Goal: Transaction & Acquisition: Book appointment/travel/reservation

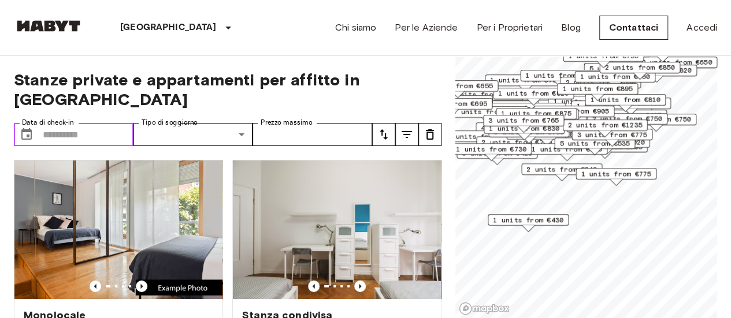
click at [92, 123] on input "Data di check-in" at bounding box center [88, 134] width 91 height 23
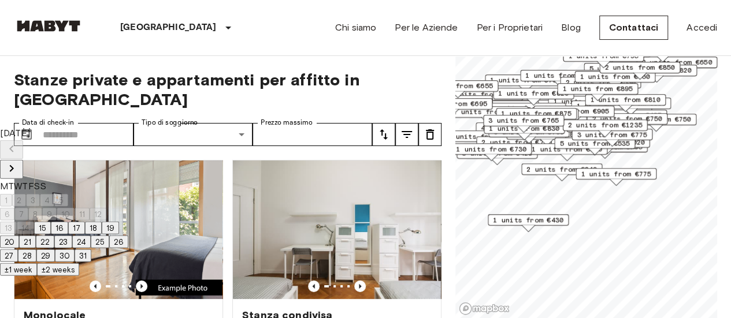
click at [18, 162] on icon "Next month" at bounding box center [12, 169] width 14 height 14
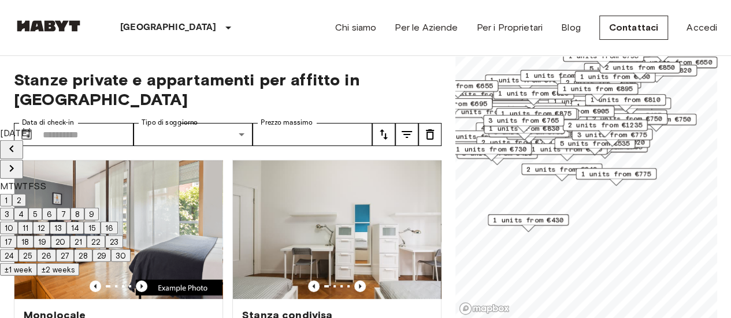
click at [18, 162] on icon "Next month" at bounding box center [12, 169] width 14 height 14
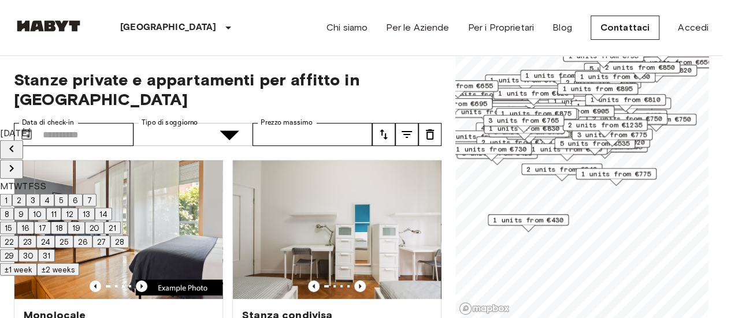
scroll to position [36, 0]
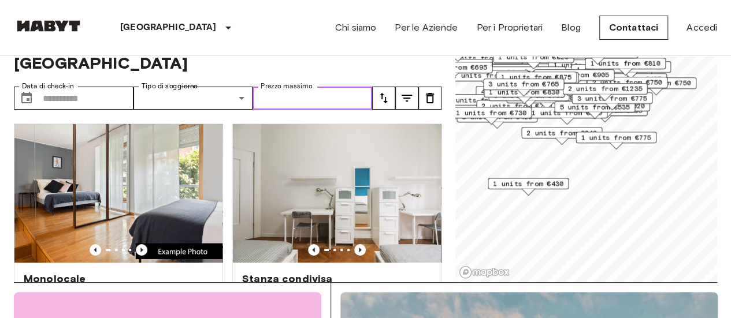
click at [299, 87] on input "Prezzo massimo" at bounding box center [313, 98] width 120 height 23
click at [624, 145] on div "1 units from €775" at bounding box center [616, 141] width 81 height 18
click at [547, 91] on div "3 units from €765" at bounding box center [523, 88] width 81 height 18
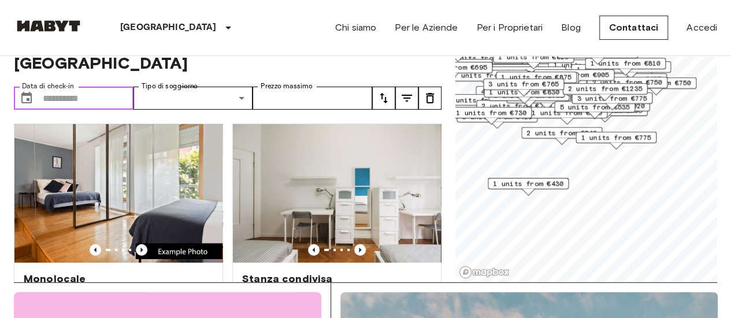
click at [68, 87] on input "Data di check-in" at bounding box center [88, 98] width 91 height 23
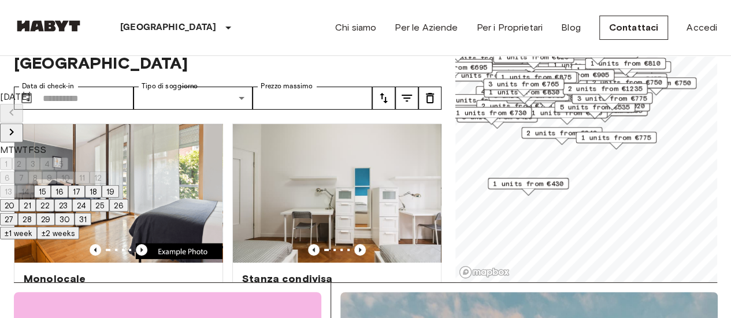
click at [23, 124] on button "Next month" at bounding box center [11, 133] width 23 height 19
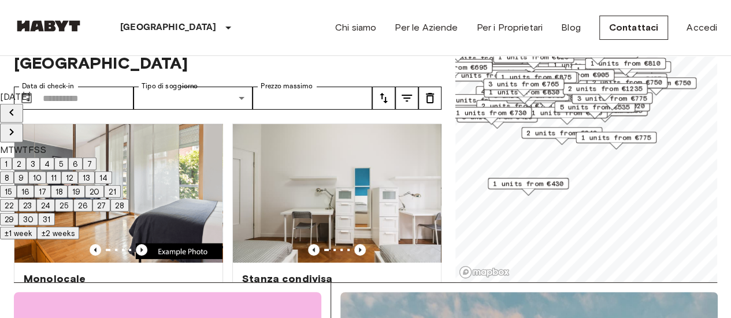
click at [129, 118] on div "December 2025 M T W T F S S 1 2 3 4 5 6 7 8 9 10 11 12 13 14 15 16 17 18 19 20 …" at bounding box center [64, 158] width 129 height 136
click at [18, 125] on icon "Next month" at bounding box center [12, 132] width 14 height 14
click at [12, 158] on button "1" at bounding box center [6, 164] width 12 height 13
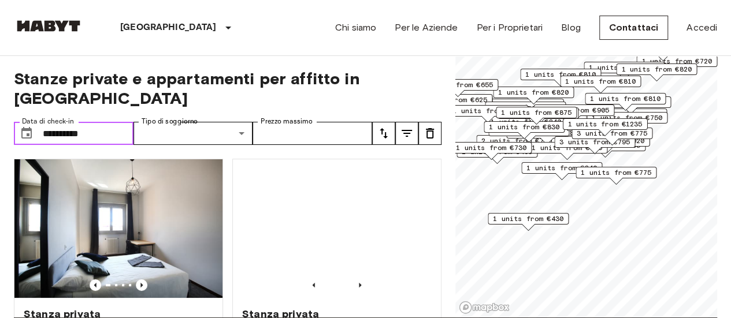
scroll to position [1, 0]
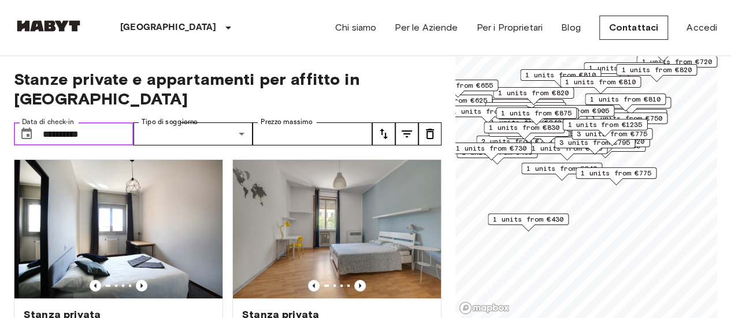
click at [588, 108] on span "2 units from €905" at bounding box center [574, 111] width 71 height 10
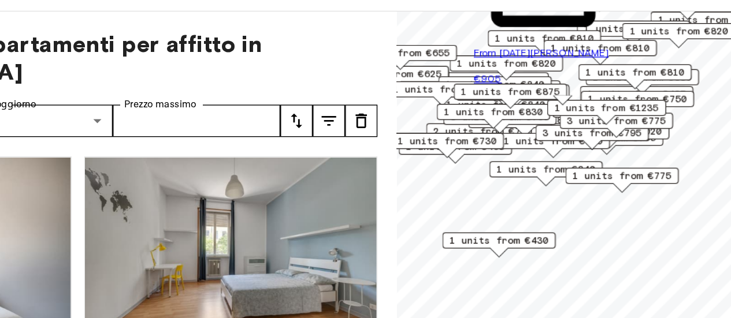
scroll to position [0, 0]
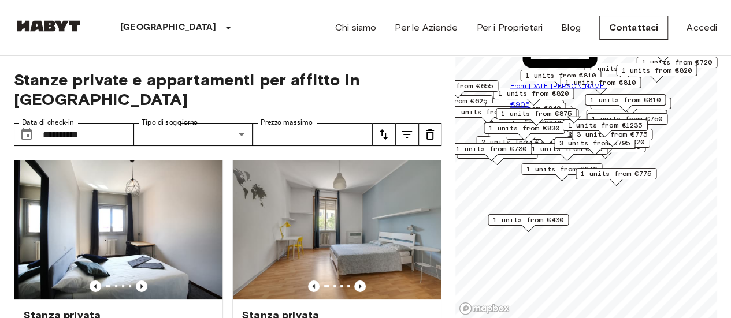
click at [261, 71] on span "Stanze private e appartamenti per affitto in Milan" at bounding box center [228, 89] width 428 height 39
click at [515, 149] on span "1 units from €730" at bounding box center [491, 149] width 71 height 10
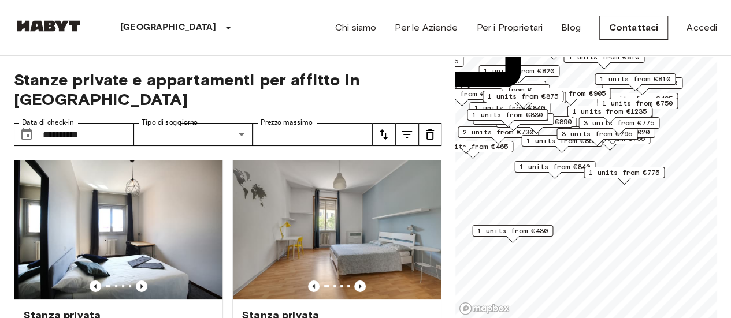
click at [557, 169] on span "1 units from €840" at bounding box center [555, 167] width 71 height 10
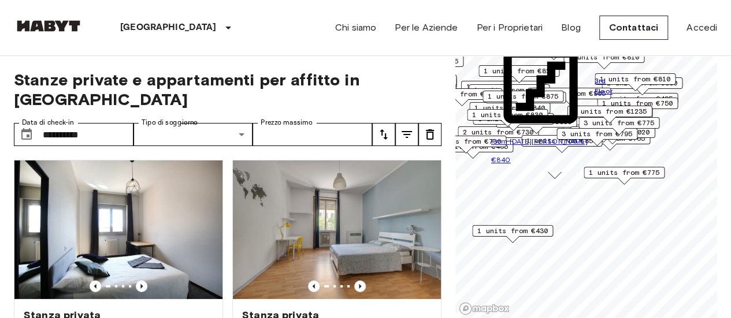
click at [674, 106] on div "1 units from €750" at bounding box center [637, 104] width 81 height 12
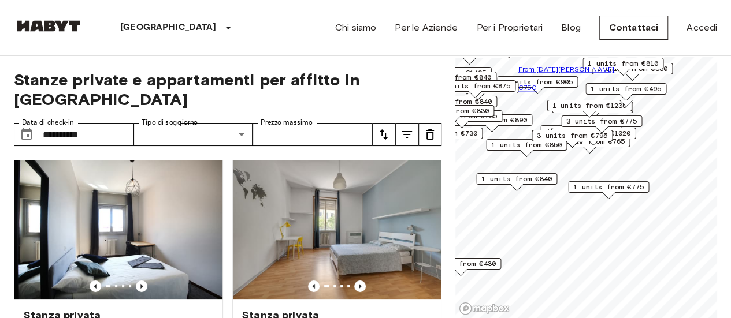
click at [506, 116] on span "1 units from €890" at bounding box center [492, 120] width 71 height 10
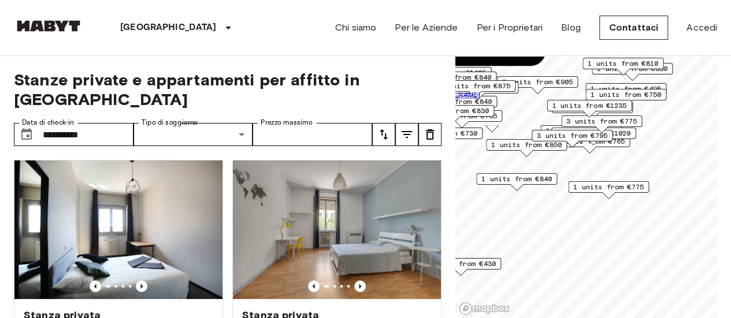
click at [535, 190] on div "1 units from €840" at bounding box center [516, 182] width 81 height 18
click at [543, 182] on span "1 units from €840" at bounding box center [516, 179] width 71 height 10
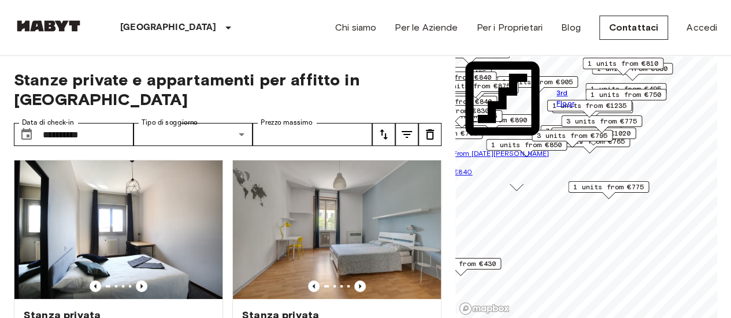
click at [635, 190] on span "1 units from €775" at bounding box center [608, 187] width 71 height 10
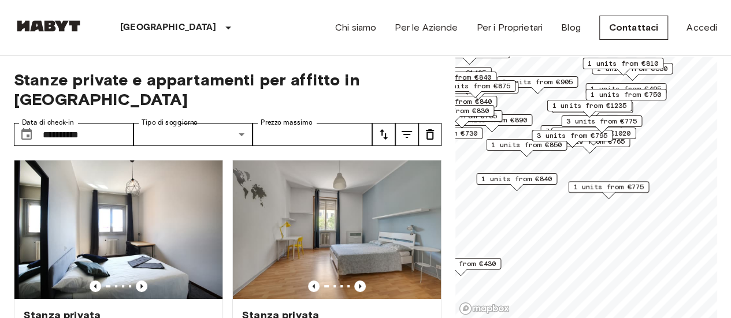
click at [547, 85] on span "2 units from €905" at bounding box center [537, 82] width 71 height 10
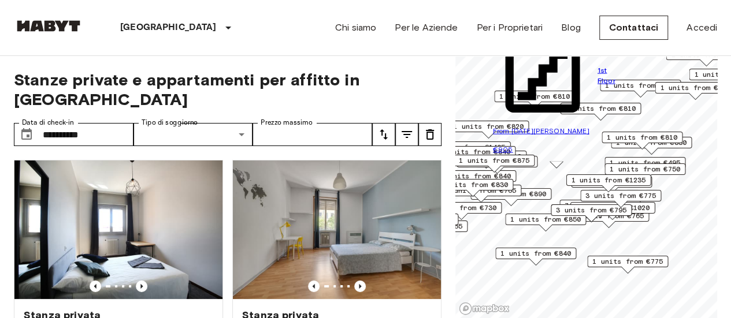
click at [593, 176] on span "1 units from €1235" at bounding box center [609, 180] width 75 height 10
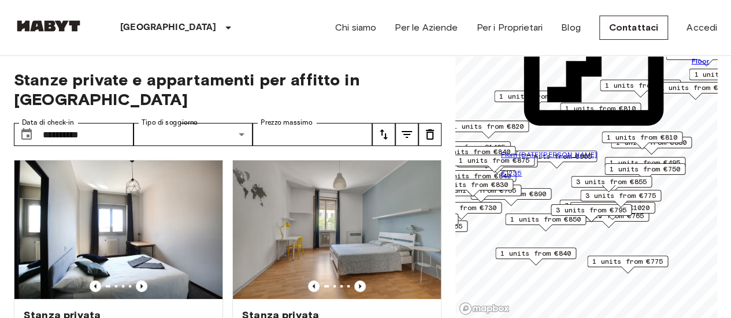
click at [533, 192] on span "1 units from €890" at bounding box center [511, 194] width 71 height 10
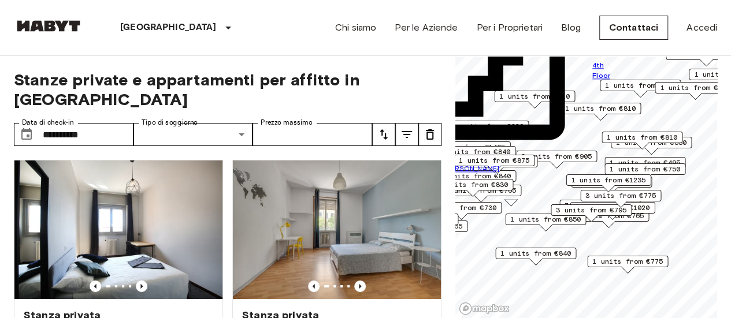
click at [617, 209] on span "3 units from €795" at bounding box center [591, 210] width 71 height 10
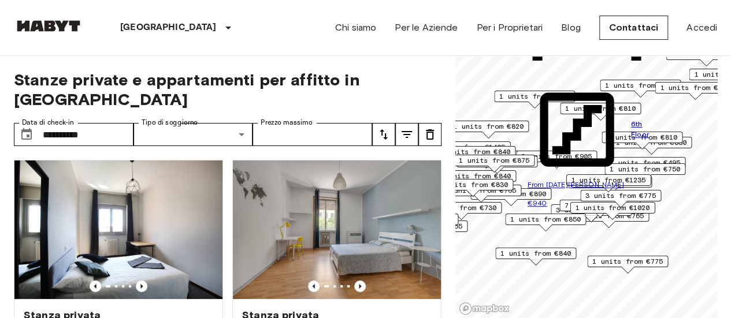
click at [626, 261] on span "1 units from €775" at bounding box center [627, 262] width 71 height 10
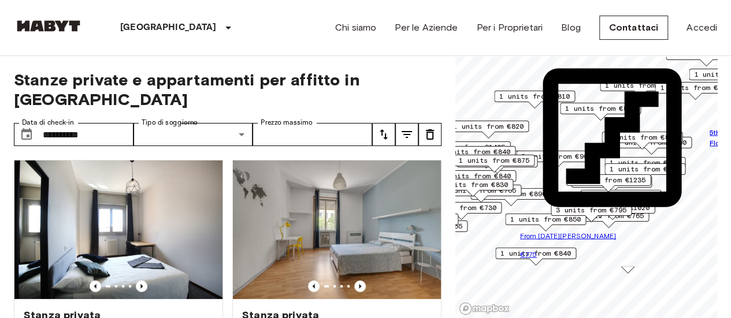
click at [594, 109] on span "1 units from €810" at bounding box center [600, 108] width 71 height 10
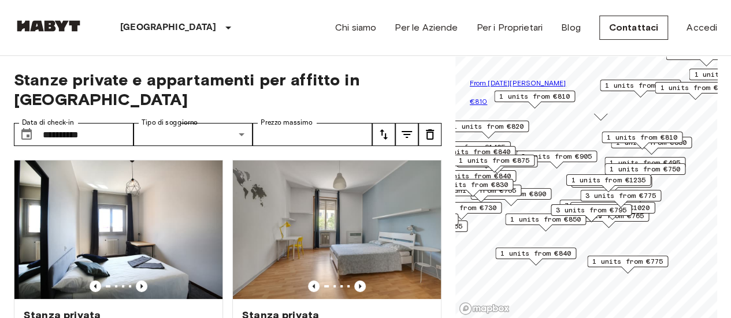
click at [511, 127] on span "1 units from €820" at bounding box center [488, 126] width 71 height 10
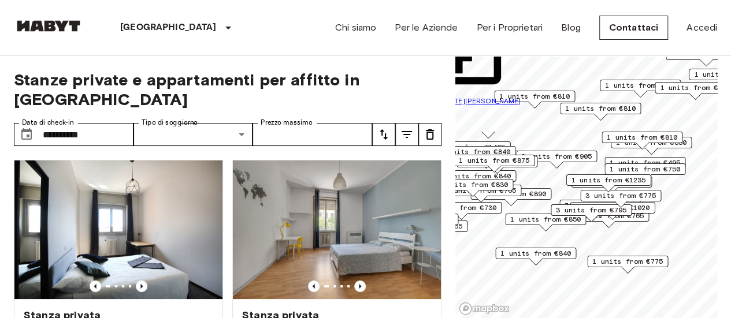
click at [507, 172] on div "1 units from €875" at bounding box center [494, 164] width 81 height 18
click at [506, 184] on span "1 units from €830" at bounding box center [472, 185] width 71 height 10
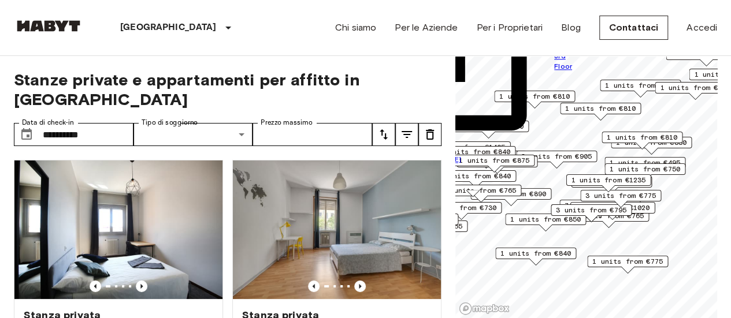
click at [681, 88] on span "1 units from €820" at bounding box center [695, 88] width 71 height 10
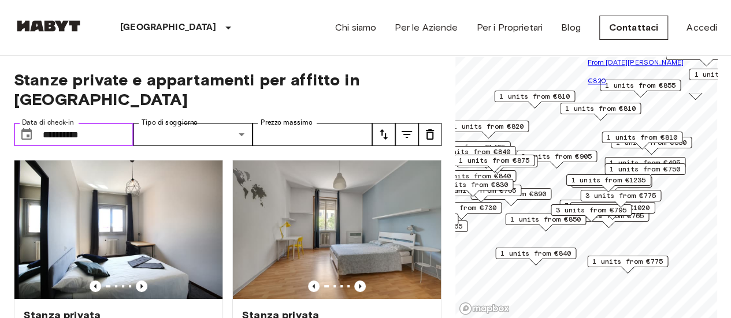
click at [84, 123] on input "**********" at bounding box center [88, 134] width 91 height 23
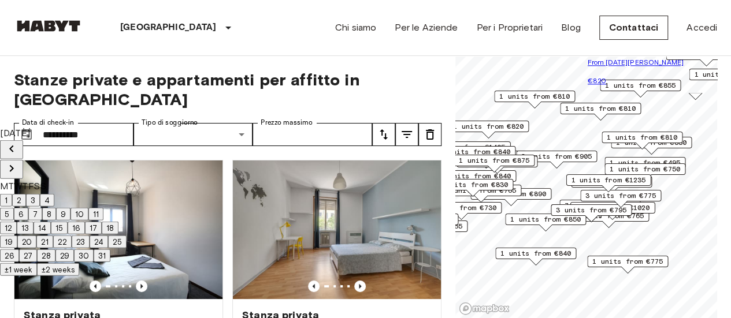
click at [18, 162] on icon "Next month" at bounding box center [12, 169] width 14 height 14
click at [12, 198] on button "1" at bounding box center [6, 200] width 12 height 13
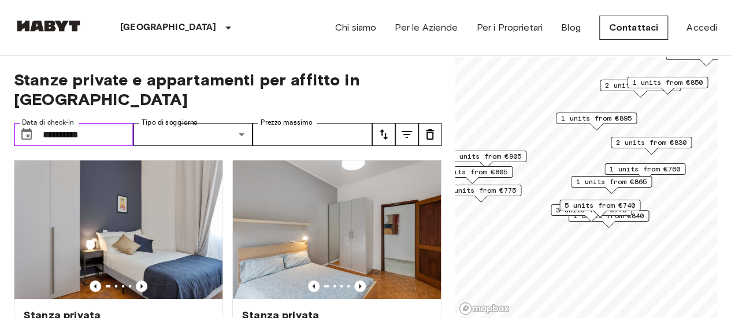
click at [589, 115] on span "1 units from €895" at bounding box center [596, 118] width 71 height 10
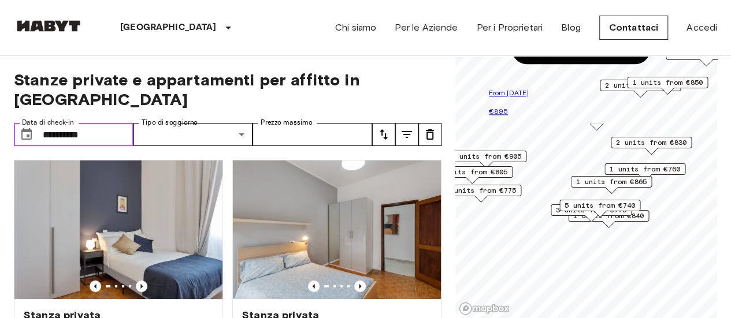
click at [631, 147] on span "2 units from €830" at bounding box center [651, 143] width 71 height 10
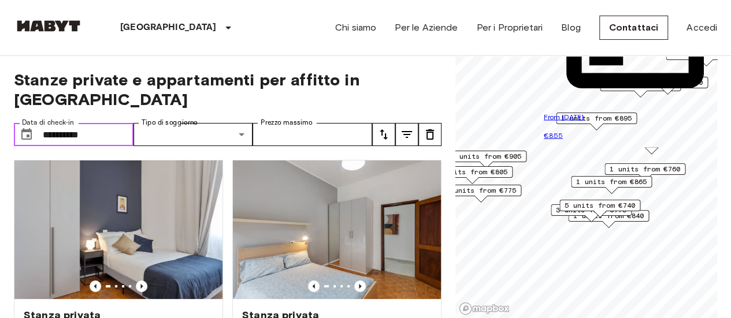
click at [582, 206] on span "5 units from €740" at bounding box center [600, 206] width 71 height 10
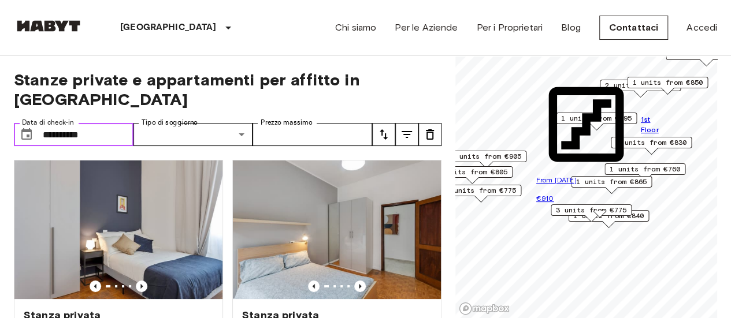
scroll to position [142, 0]
click at [638, 222] on div "1 units from €840" at bounding box center [608, 219] width 81 height 18
click at [639, 218] on span "1 units from €840" at bounding box center [608, 216] width 71 height 10
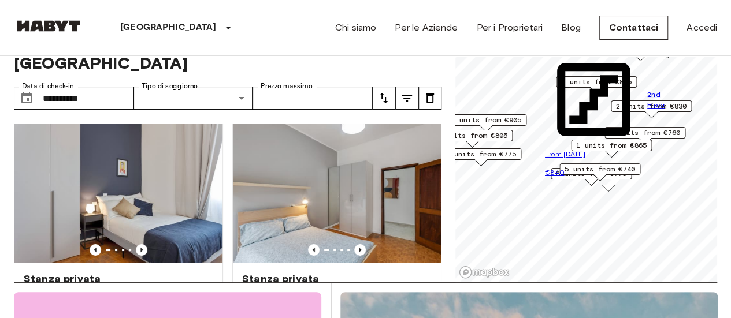
scroll to position [38, 0]
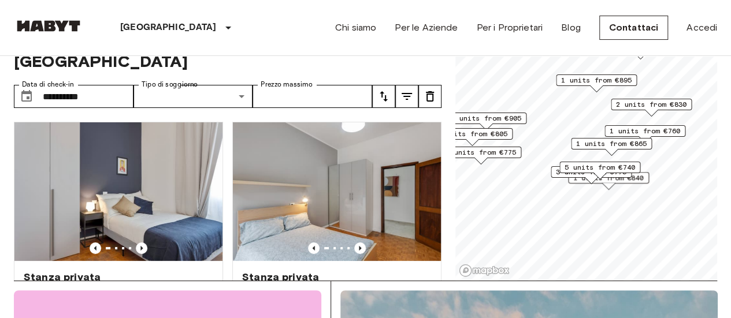
click at [492, 155] on span "3 units from €775" at bounding box center [481, 152] width 71 height 10
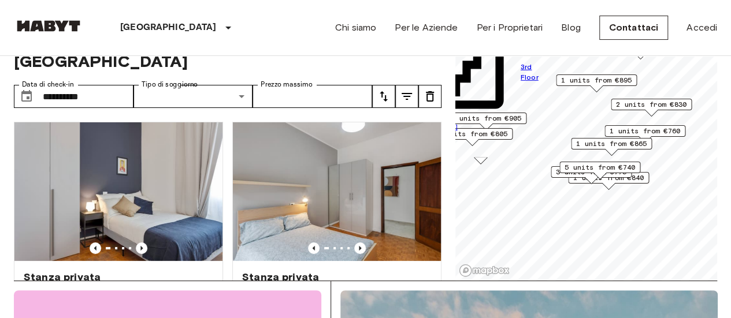
click at [556, 170] on span "3 units from €775" at bounding box center [591, 172] width 71 height 10
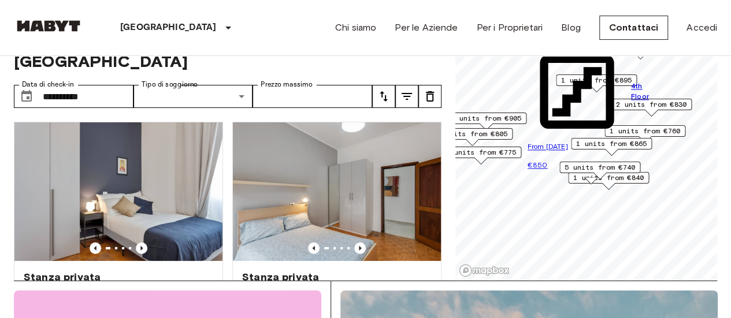
scroll to position [0, 0]
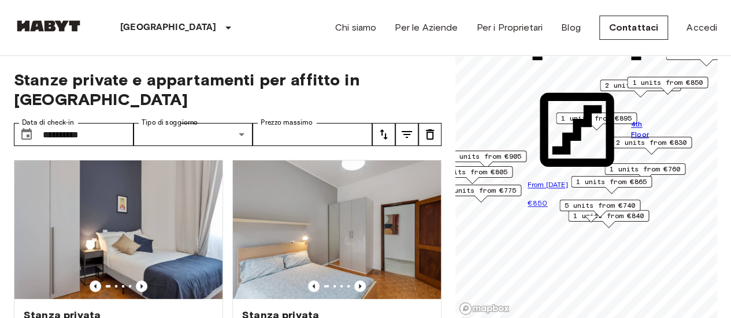
click at [613, 225] on div "Map marker" at bounding box center [608, 224] width 13 height 6
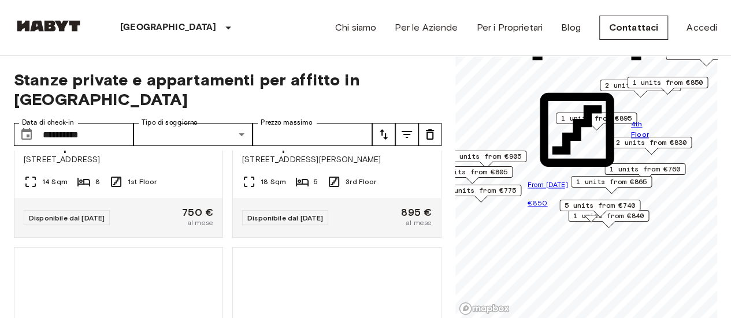
scroll to position [1026, 0]
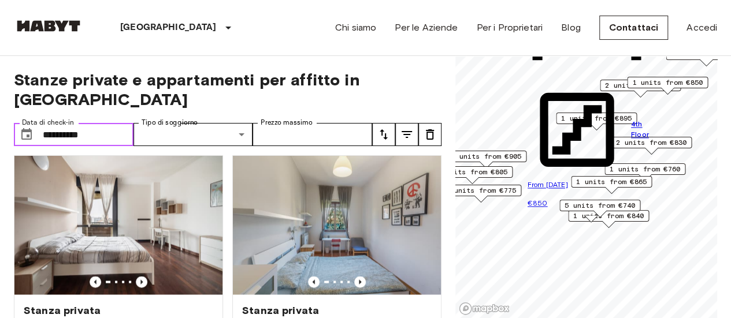
click at [83, 123] on input "**********" at bounding box center [88, 134] width 91 height 23
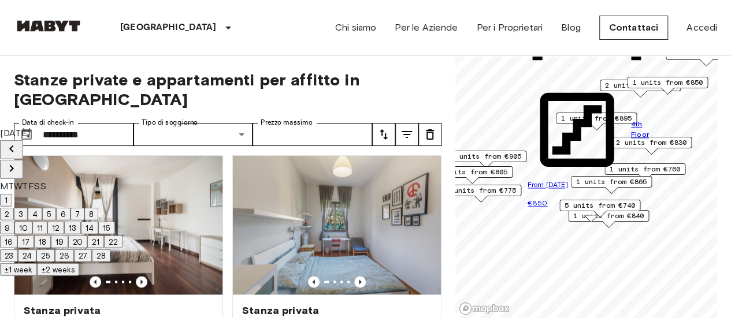
click at [18, 147] on icon "Previous month" at bounding box center [12, 149] width 14 height 14
click at [12, 195] on button "1" at bounding box center [6, 200] width 12 height 13
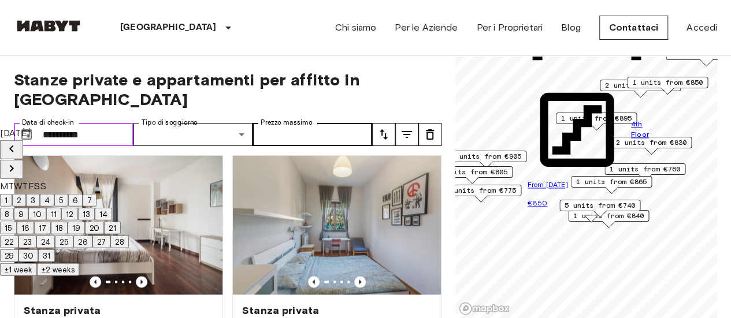
type input "**********"
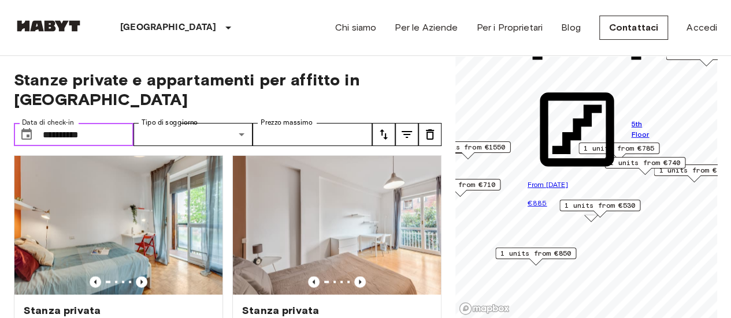
click at [556, 254] on span "1 units from €850" at bounding box center [535, 253] width 71 height 10
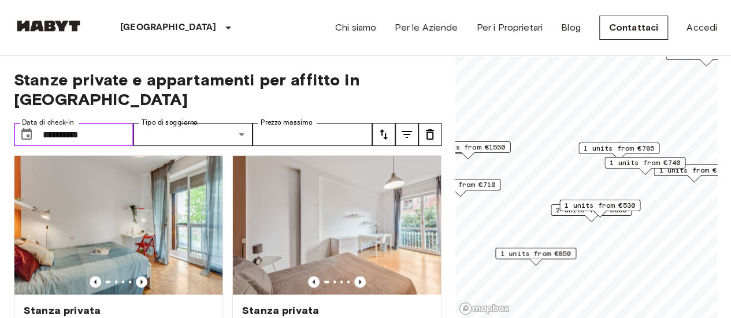
click at [580, 202] on span "1 units from €530" at bounding box center [600, 206] width 71 height 10
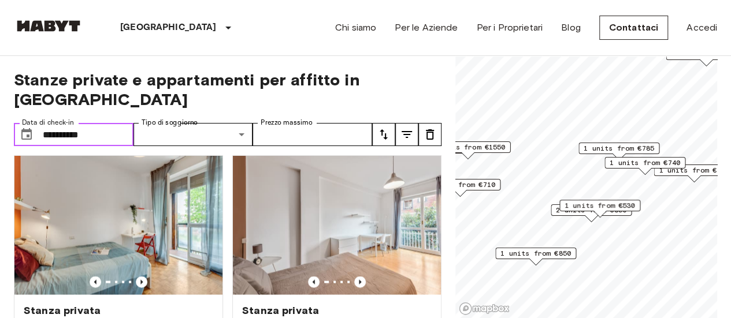
click at [556, 210] on span "2 units from €850" at bounding box center [591, 210] width 71 height 10
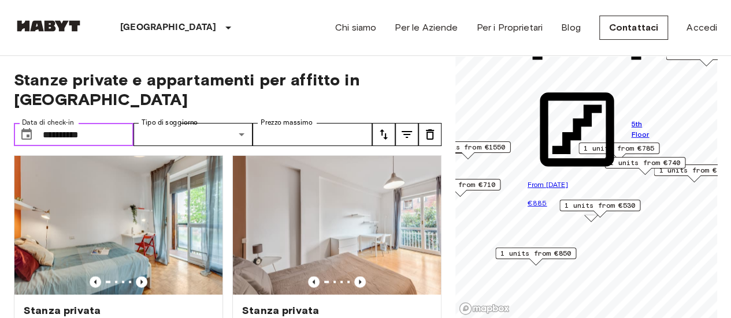
click at [557, 256] on span "1 units from €850" at bounding box center [535, 253] width 71 height 10
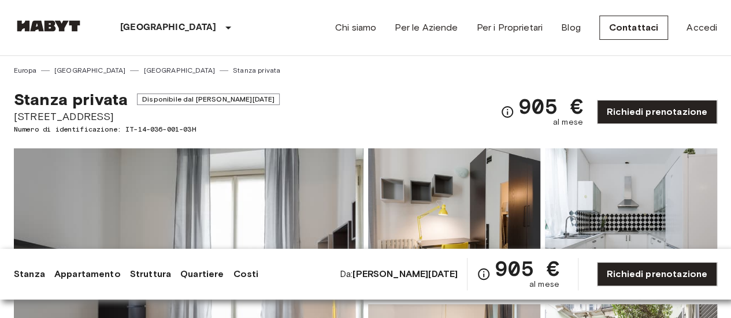
scroll to position [135, 0]
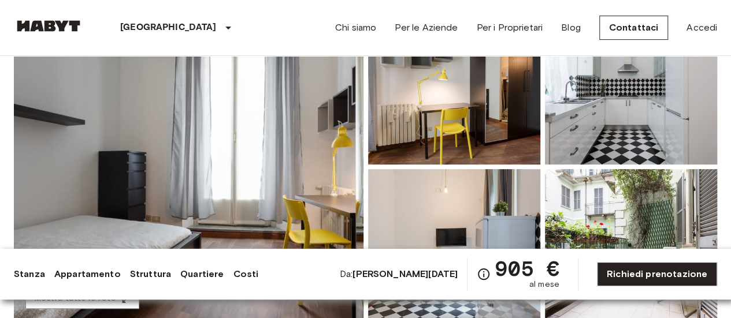
click at [344, 174] on img at bounding box center [189, 166] width 350 height 307
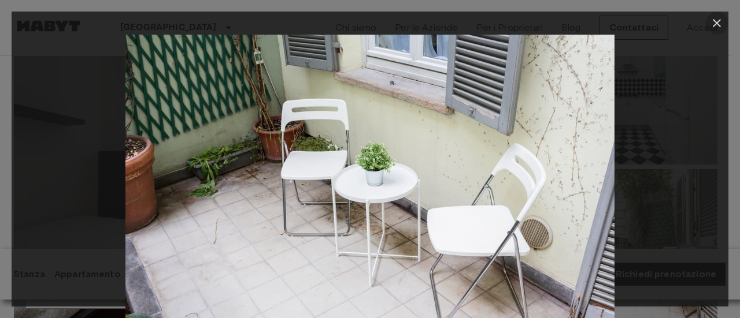
click at [718, 24] on icon "button" at bounding box center [717, 23] width 8 height 8
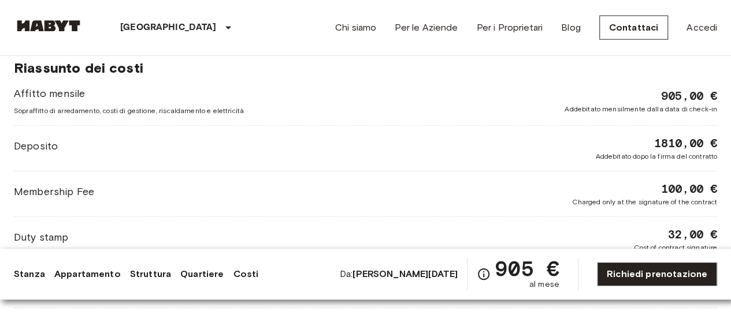
scroll to position [1533, 0]
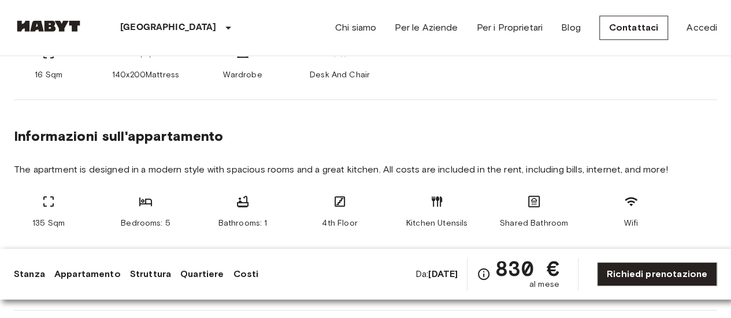
scroll to position [505, 0]
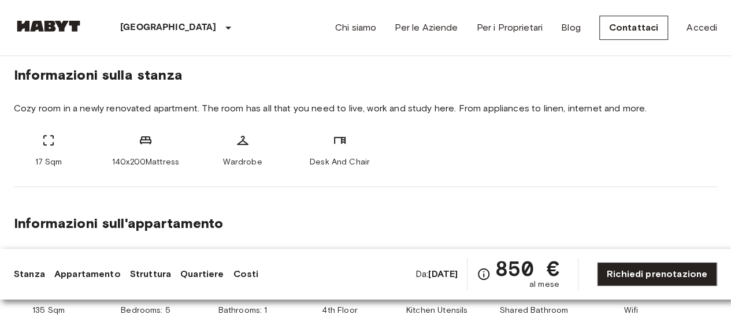
scroll to position [533, 0]
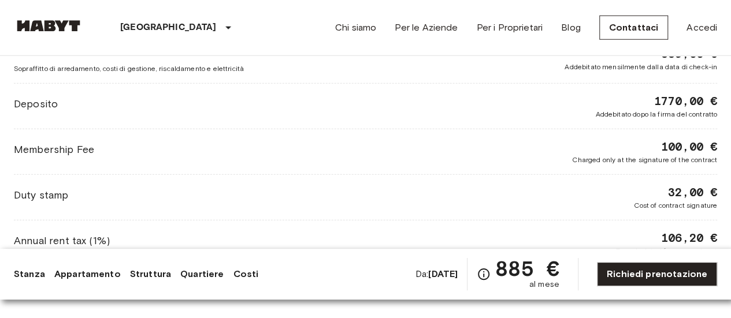
scroll to position [1563, 0]
